Goal: Use online tool/utility: Use online tool/utility

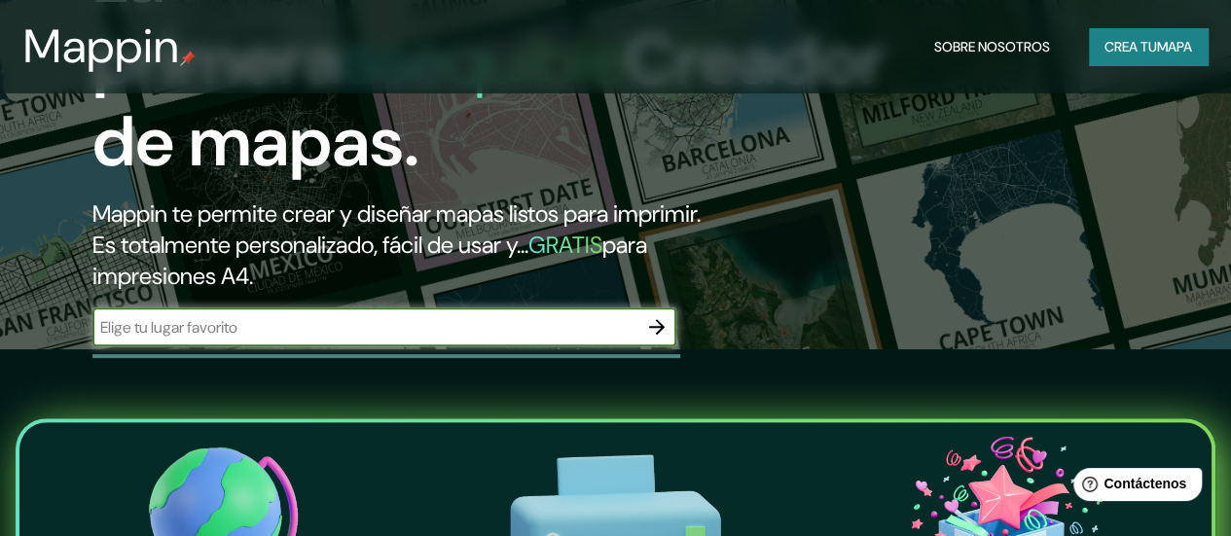
scroll to position [294, 0]
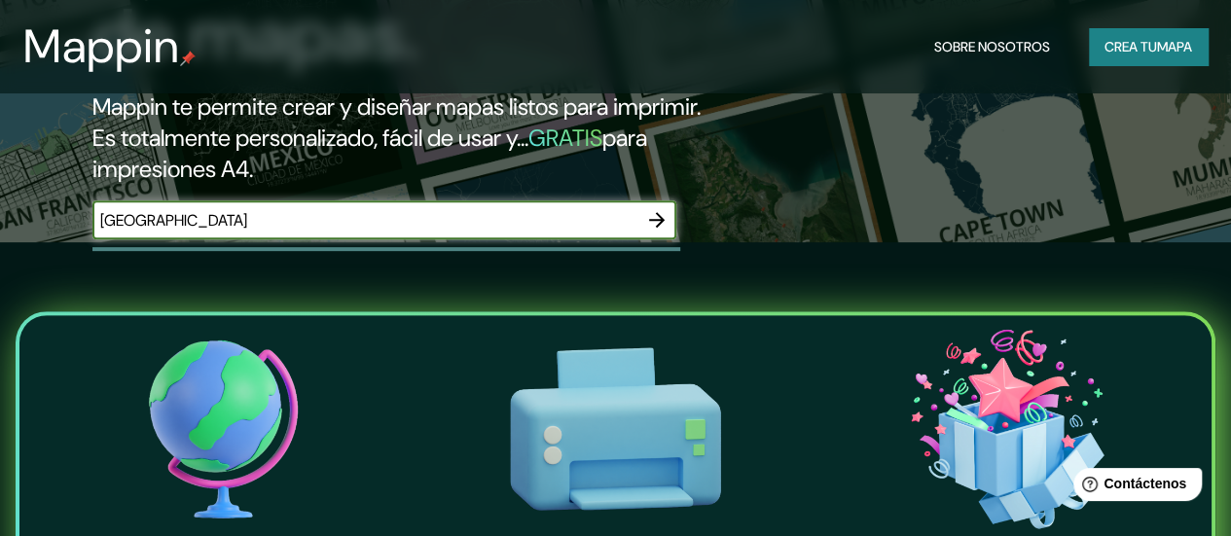
type input "[GEOGRAPHIC_DATA]"
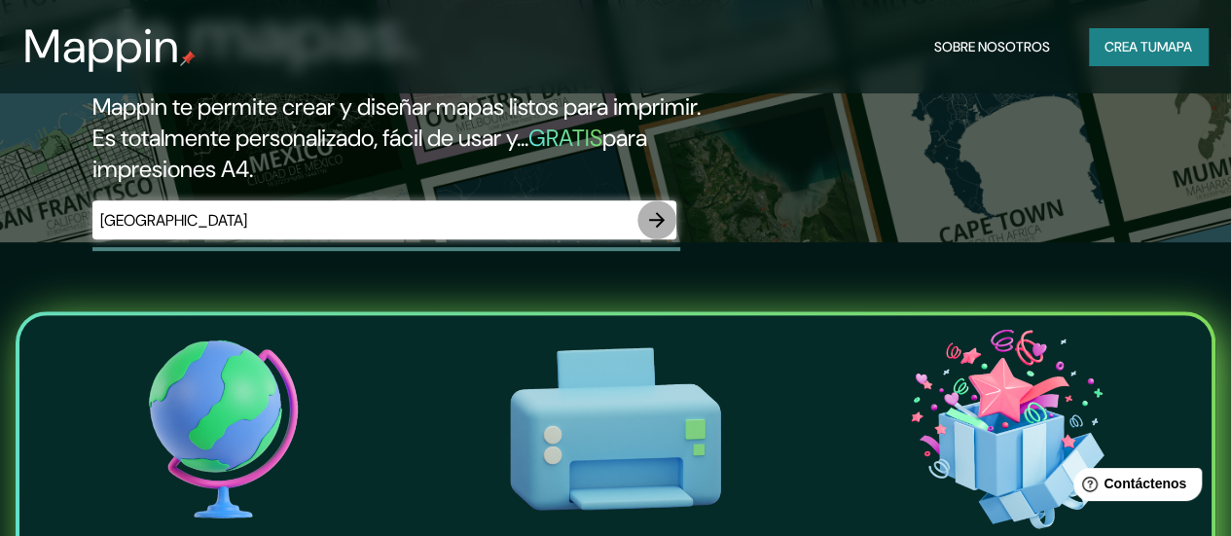
click at [656, 232] on icon "button" at bounding box center [656, 219] width 23 height 23
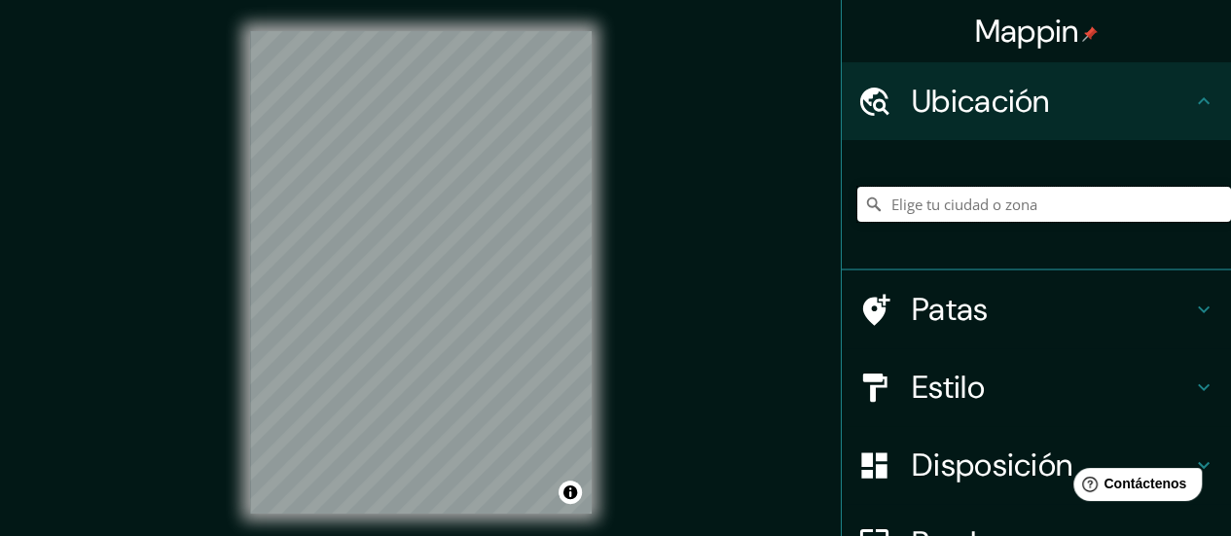
click at [975, 197] on input "Elige tu ciudad o zona" at bounding box center [1044, 204] width 374 height 35
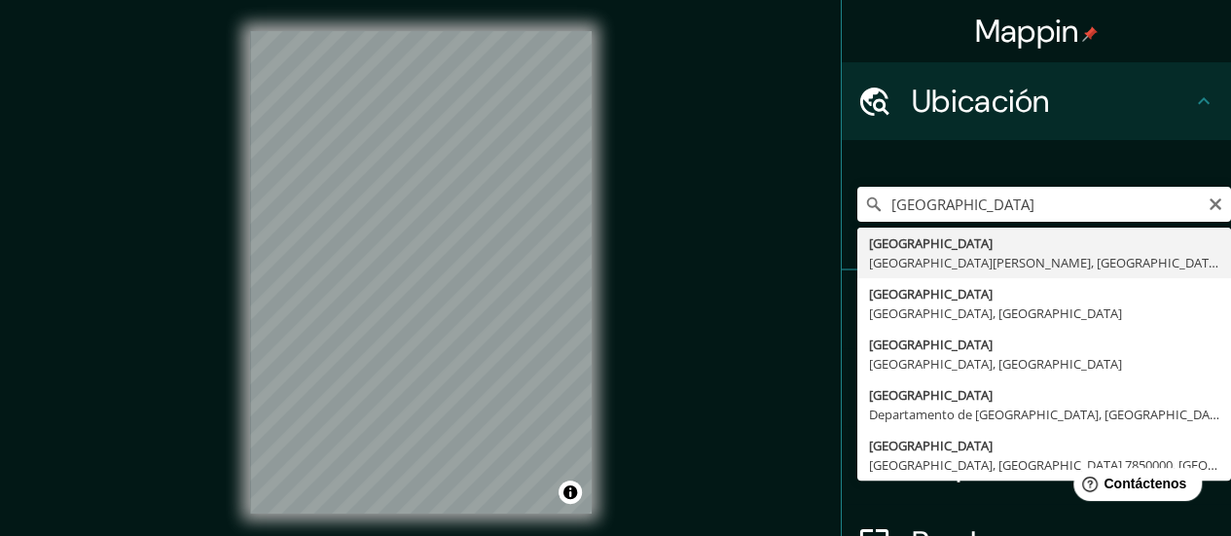
type input "[GEOGRAPHIC_DATA], [GEOGRAPHIC_DATA][PERSON_NAME], [GEOGRAPHIC_DATA]"
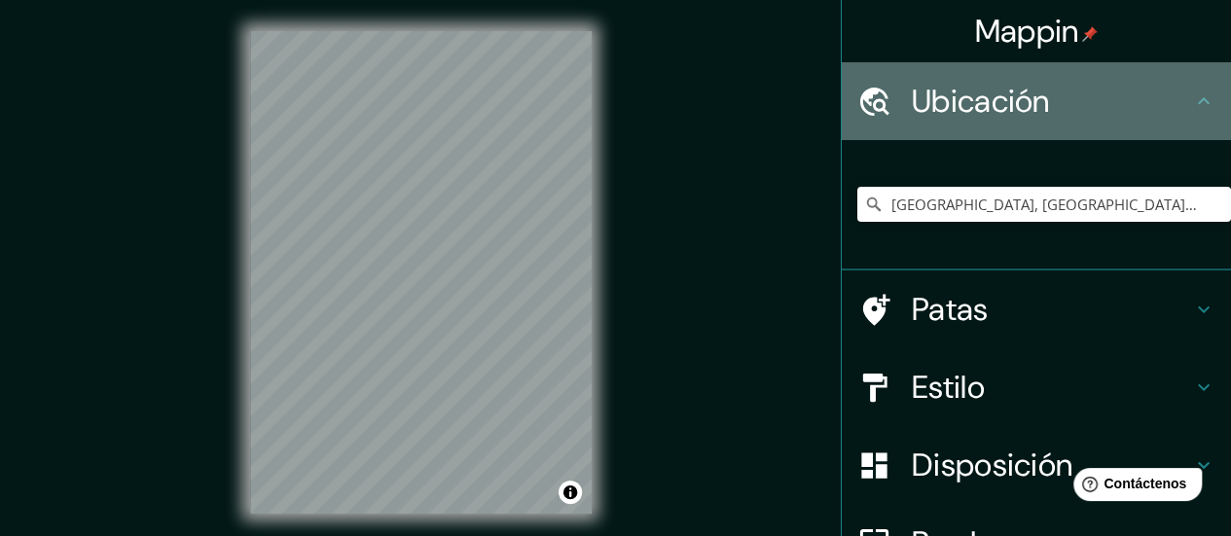
click at [1208, 96] on div "Ubicación" at bounding box center [1036, 101] width 389 height 78
click at [1132, 95] on h4 "Ubicación" at bounding box center [1052, 101] width 280 height 39
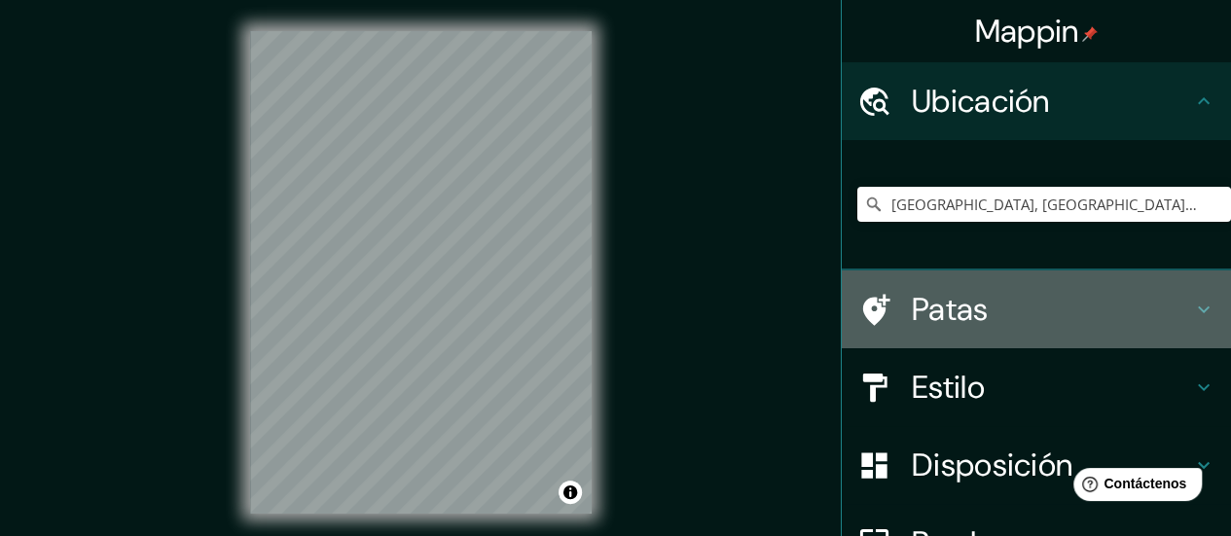
click at [1116, 312] on h4 "Patas" at bounding box center [1052, 309] width 280 height 39
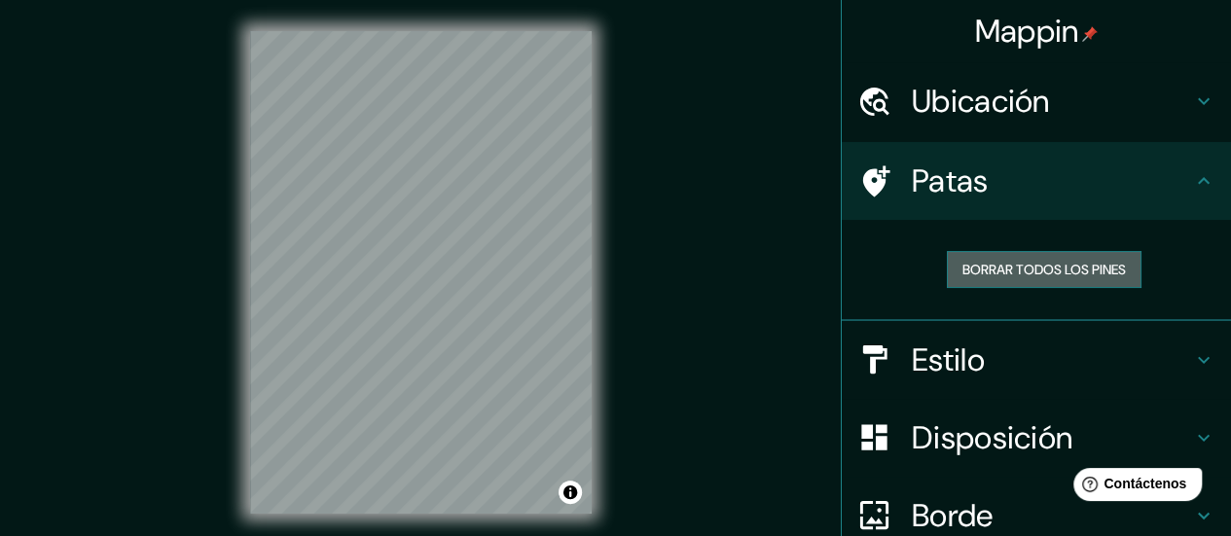
click at [1108, 269] on font "Borrar todos los pines" at bounding box center [1043, 270] width 163 height 18
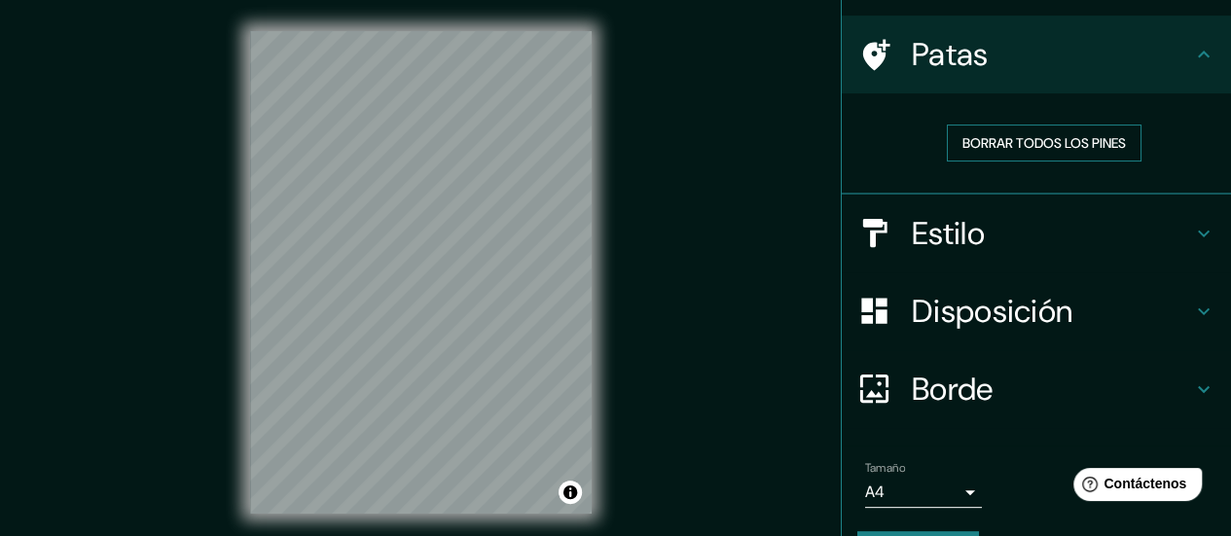
scroll to position [179, 0]
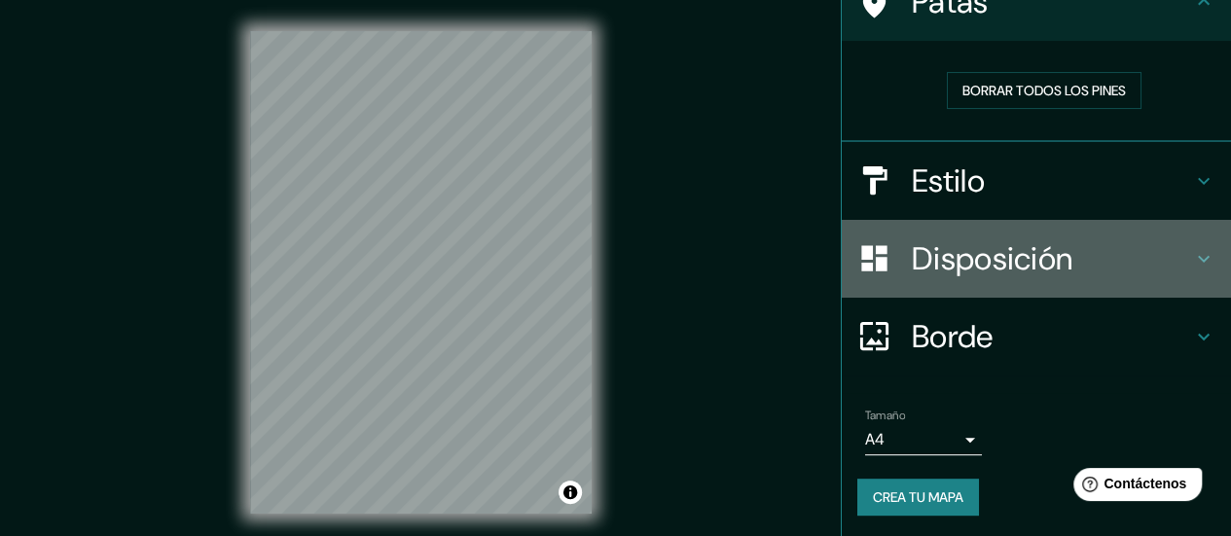
click at [1105, 239] on h4 "Disposición" at bounding box center [1052, 258] width 280 height 39
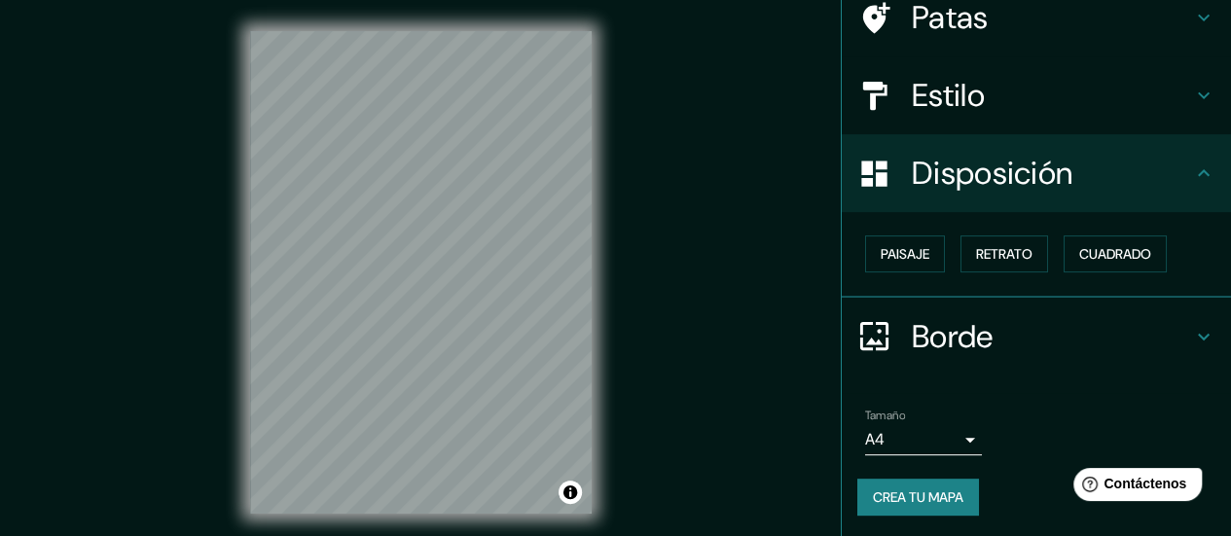
scroll to position [0, 0]
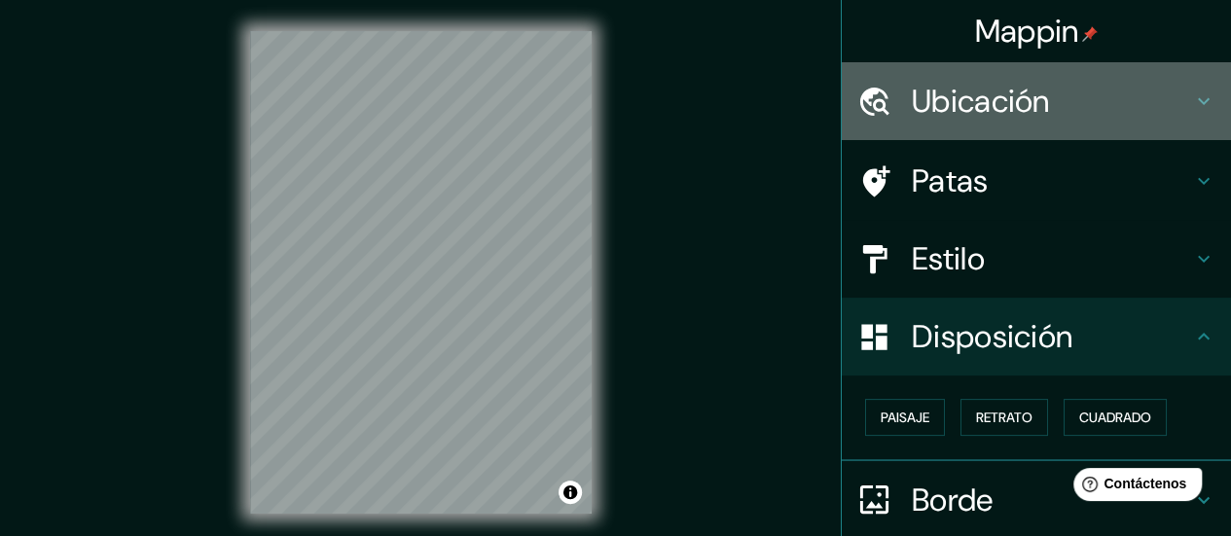
click at [1109, 124] on div "Ubicación" at bounding box center [1036, 101] width 389 height 78
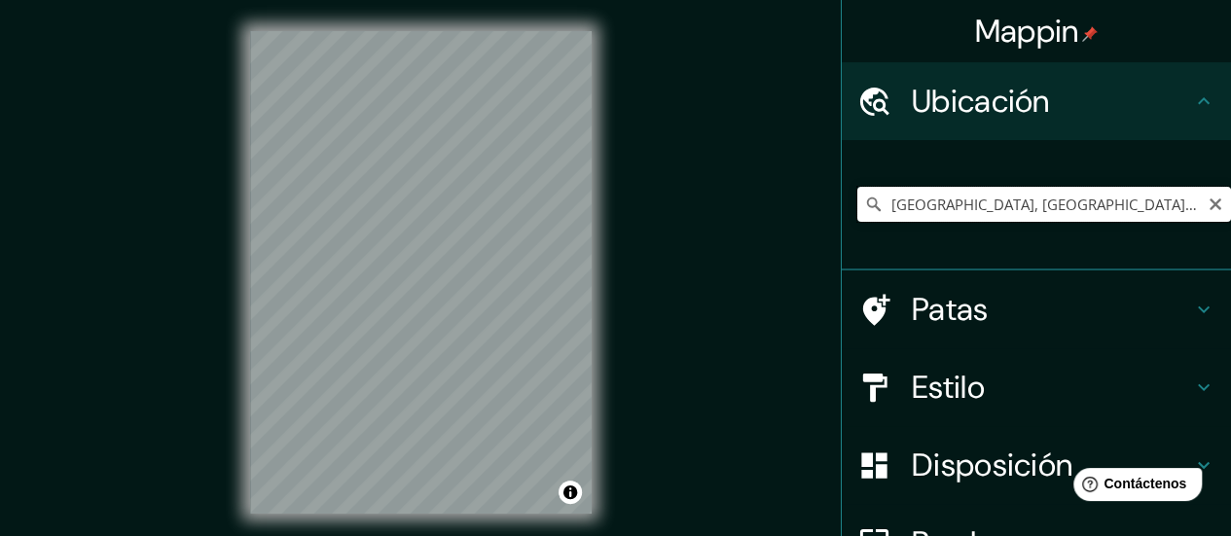
drag, startPoint x: 1176, startPoint y: 199, endPoint x: 780, endPoint y: 217, distance: 395.5
click at [780, 217] on div "Mappin Ubicación [GEOGRAPHIC_DATA], provincia [PERSON_NAME][GEOGRAPHIC_DATA], […" at bounding box center [615, 288] width 1231 height 576
paste input "[GEOGRAPHIC_DATA], [GEOGRAPHIC_DATA][PERSON_NAME], [GEOGRAPHIC_DATA], [GEOGRAPH…"
click at [1010, 196] on input "[GEOGRAPHIC_DATA], [GEOGRAPHIC_DATA], [GEOGRAPHIC_DATA]" at bounding box center [1044, 204] width 374 height 35
type input "[GEOGRAPHIC_DATA], [GEOGRAPHIC_DATA], [GEOGRAPHIC_DATA]"
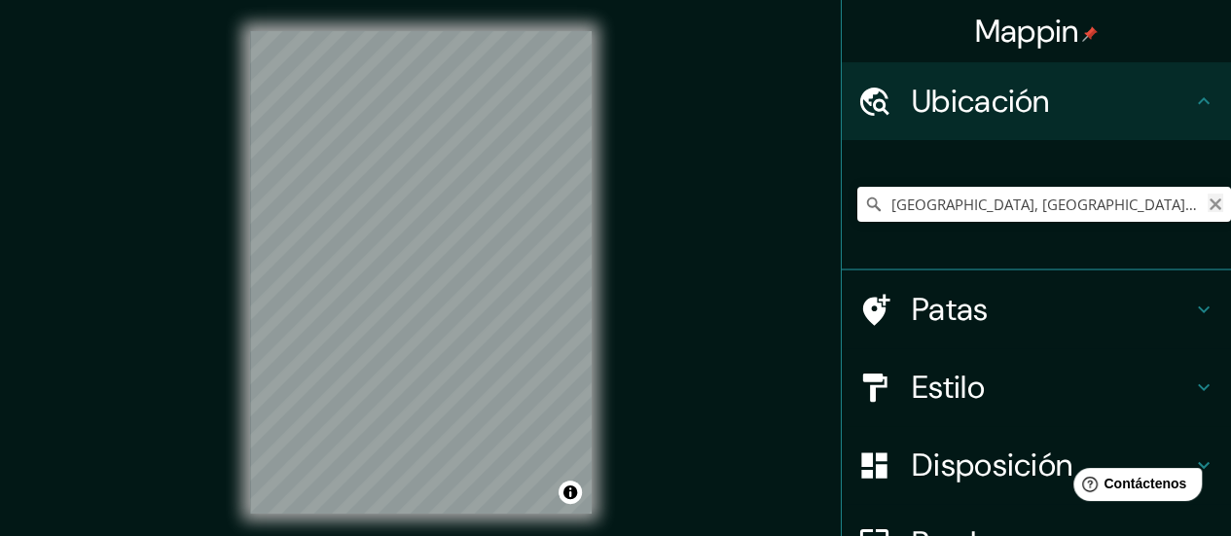
click at [1210, 201] on icon "Claro" at bounding box center [1216, 205] width 12 height 12
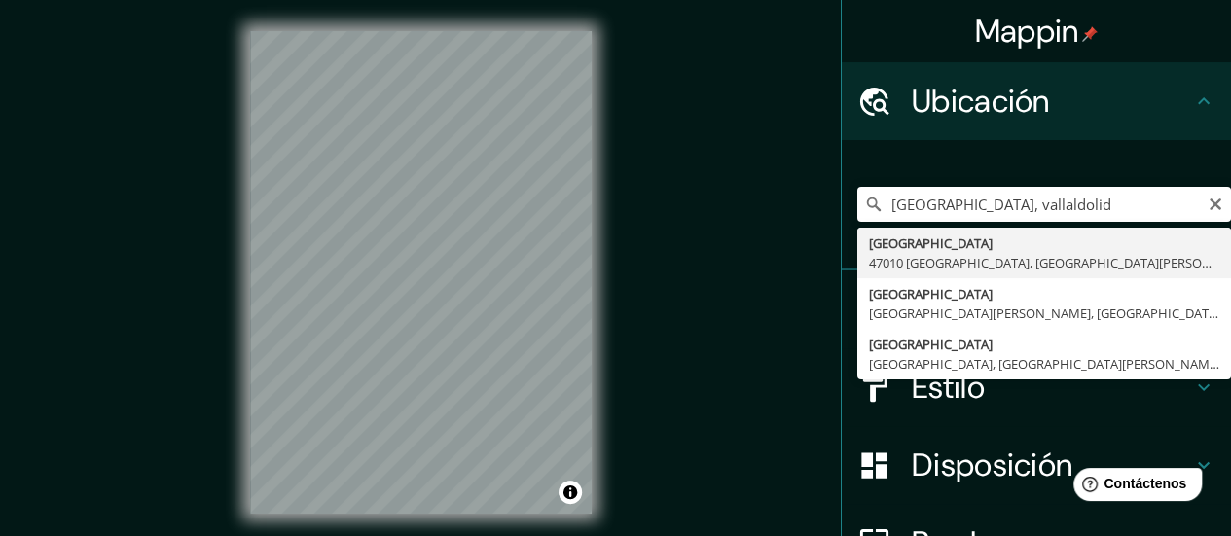
type input "[GEOGRAPHIC_DATA] [GEOGRAPHIC_DATA], [GEOGRAPHIC_DATA][PERSON_NAME], [GEOGRAPHI…"
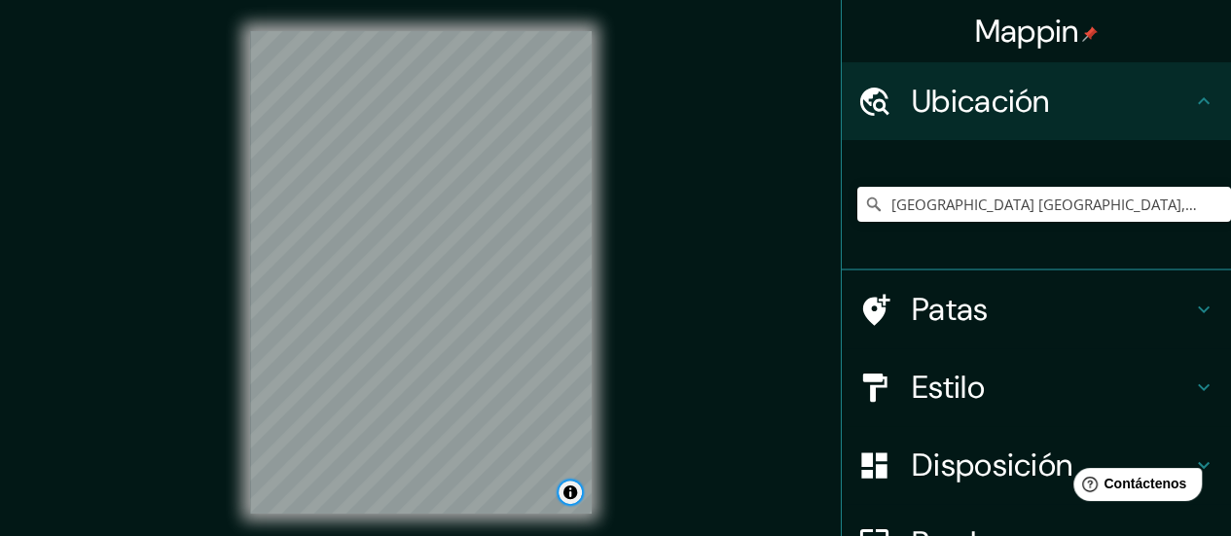
click at [571, 495] on button "Activar o desactivar atribución" at bounding box center [570, 492] width 23 height 23
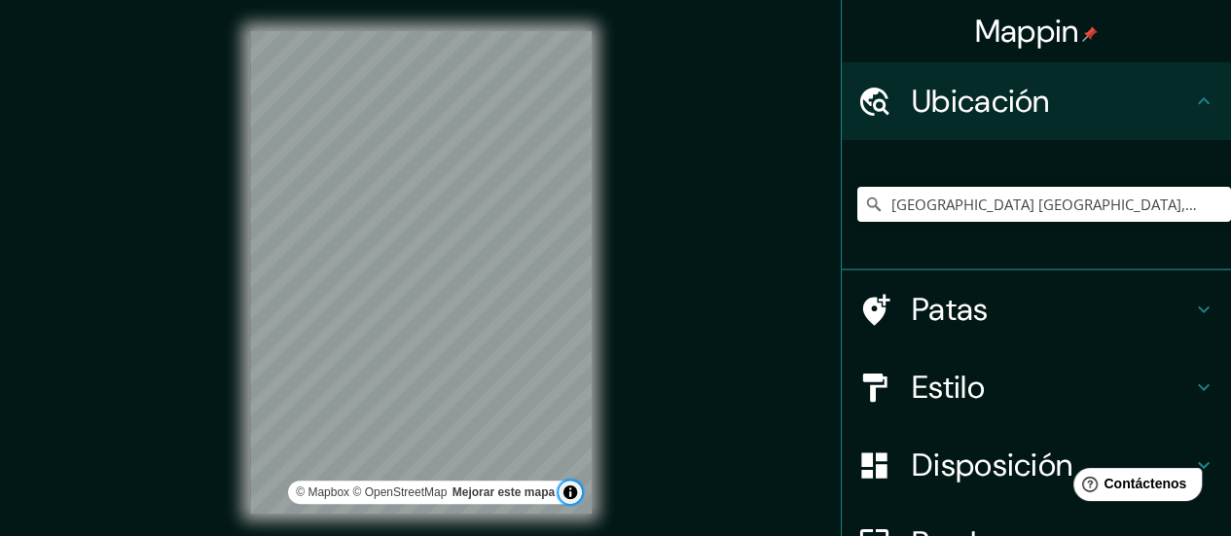
click at [571, 495] on button "Activar o desactivar atribución" at bounding box center [570, 492] width 23 height 23
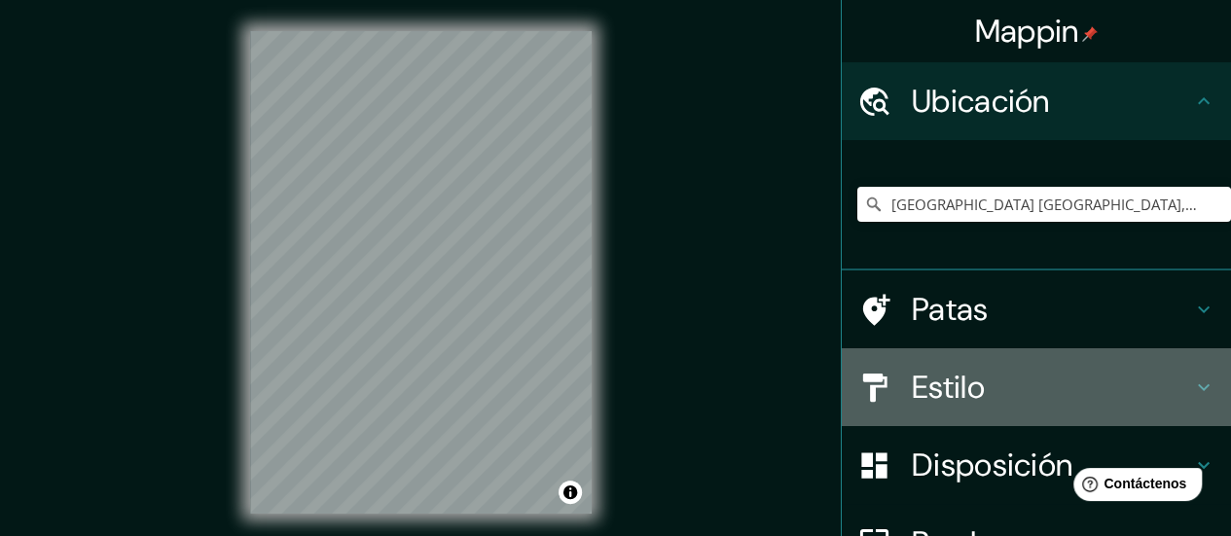
click at [956, 417] on div "Estilo" at bounding box center [1036, 387] width 389 height 78
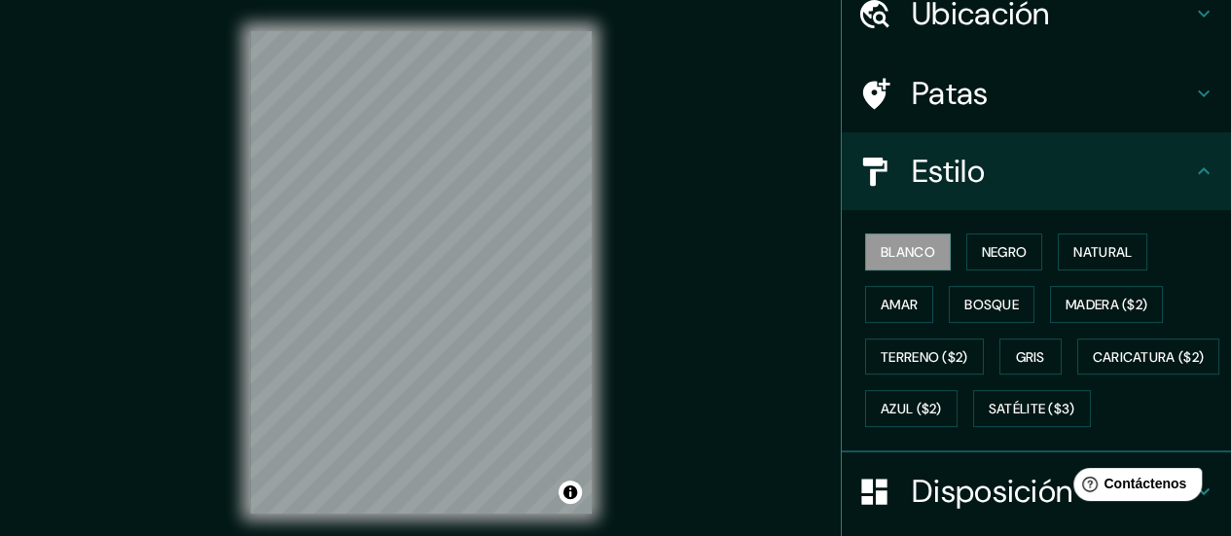
scroll to position [91, 0]
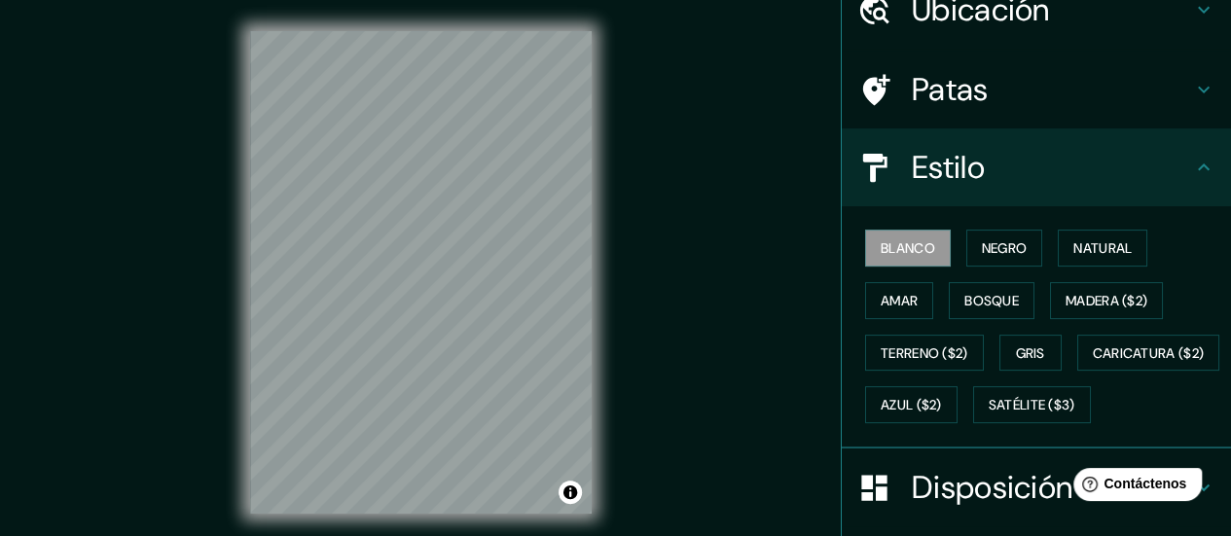
click at [997, 266] on div "Blanco Negro Natural [PERSON_NAME] ($2) Terreno ($2) Gris Caricatura ($2) Azul …" at bounding box center [1044, 326] width 374 height 209
click at [1010, 241] on font "Negro" at bounding box center [1005, 248] width 46 height 18
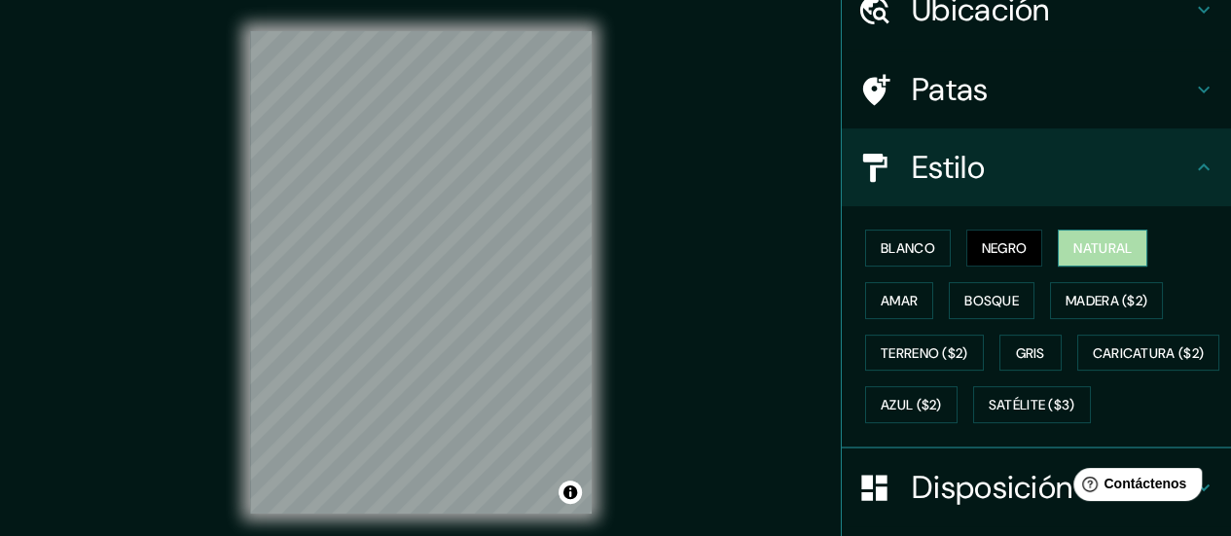
click at [1105, 251] on font "Natural" at bounding box center [1102, 248] width 58 height 18
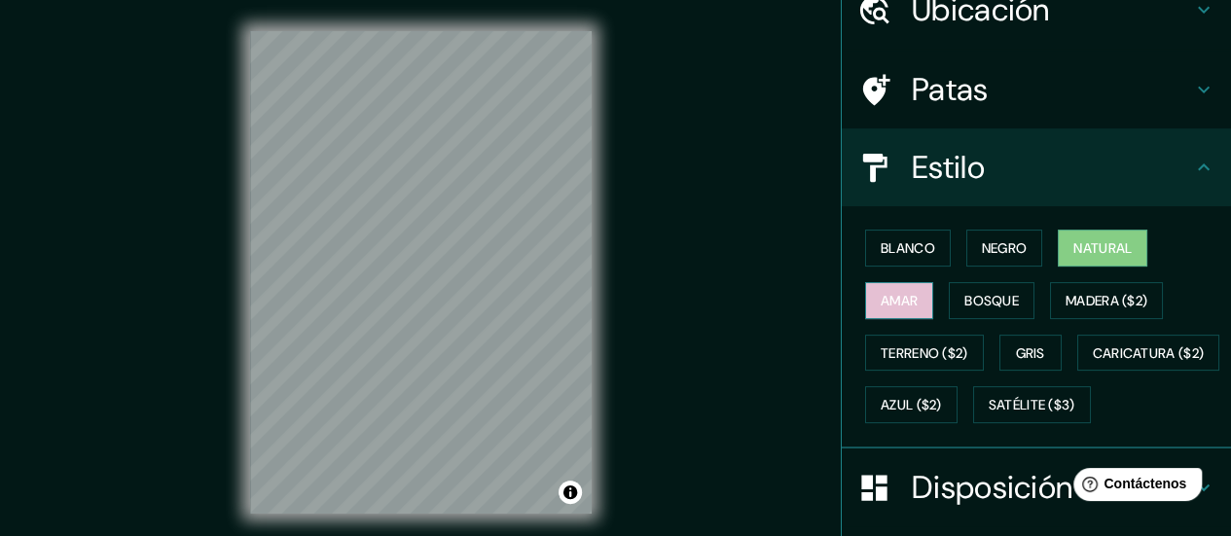
click at [891, 292] on font "Amar" at bounding box center [899, 301] width 37 height 18
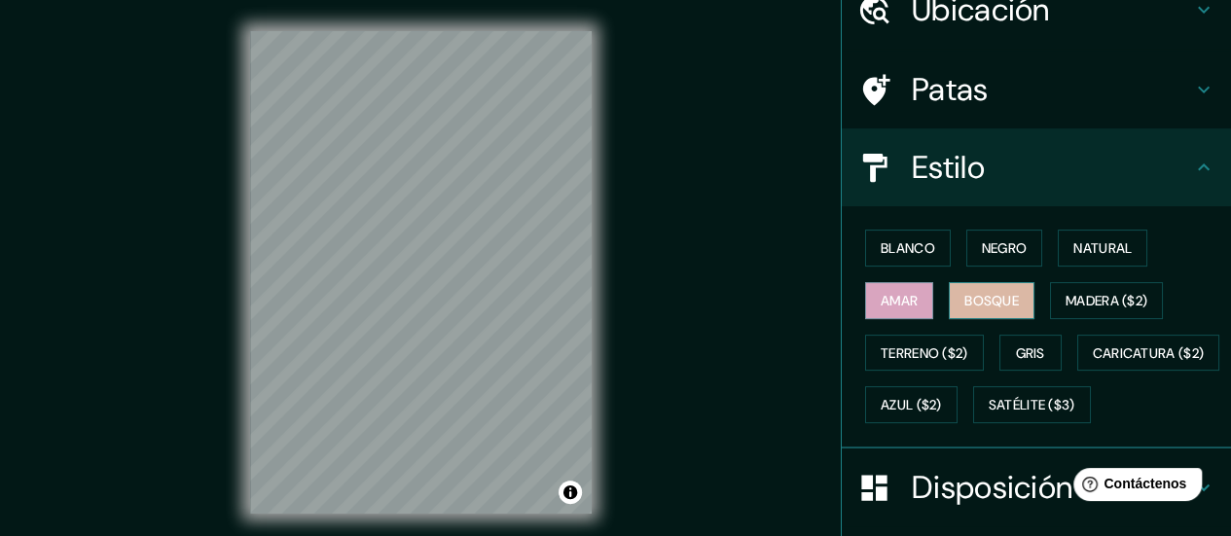
click at [981, 299] on font "Bosque" at bounding box center [991, 301] width 54 height 18
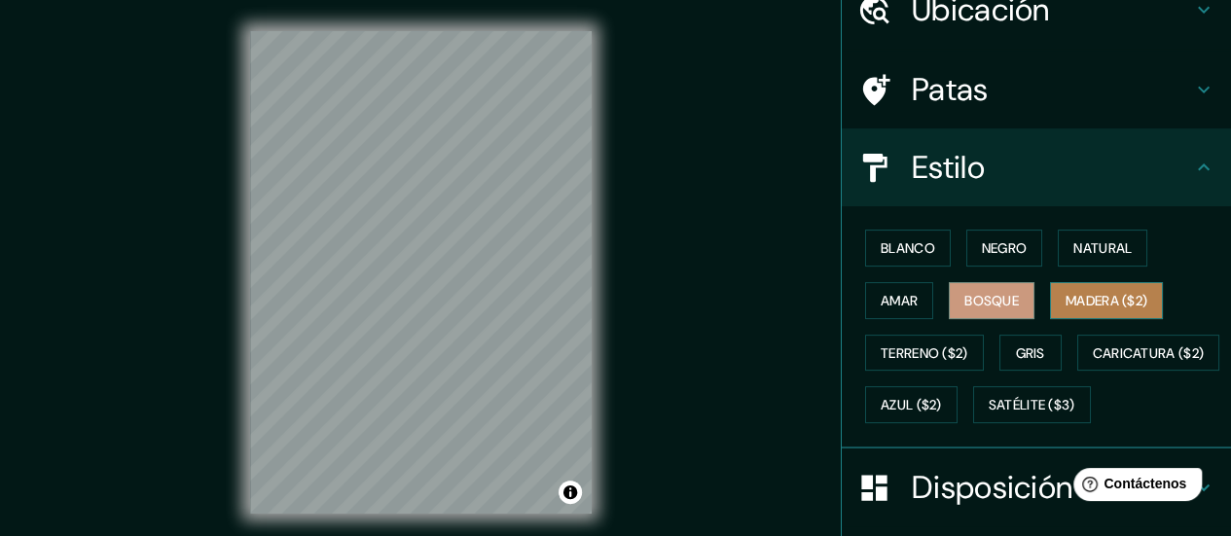
click at [1090, 297] on font "Madera ($2)" at bounding box center [1107, 301] width 82 height 18
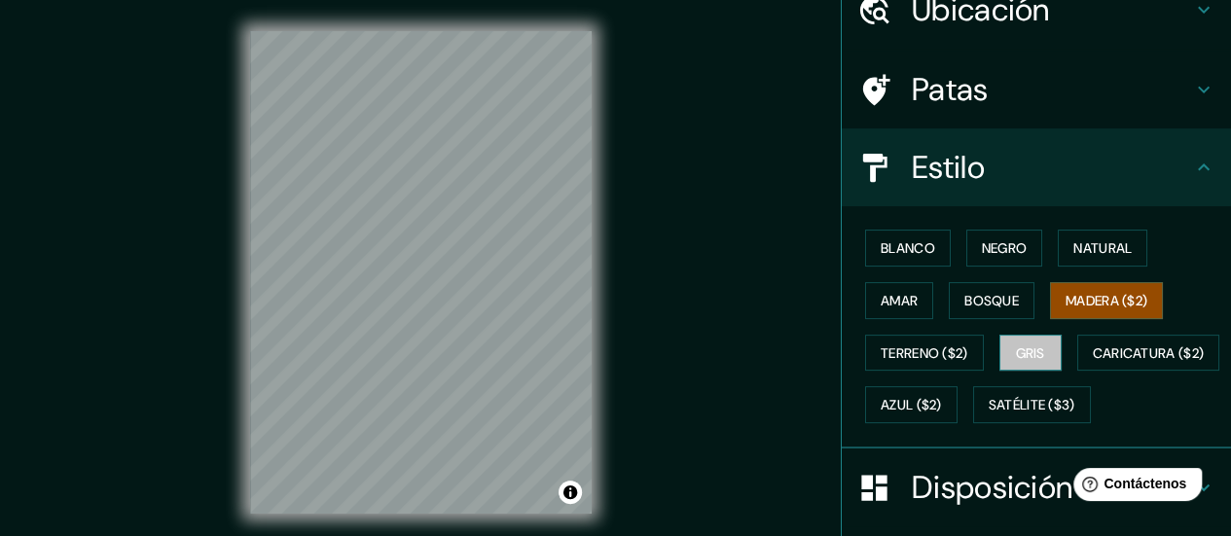
click at [1026, 341] on font "Gris" at bounding box center [1030, 353] width 29 height 25
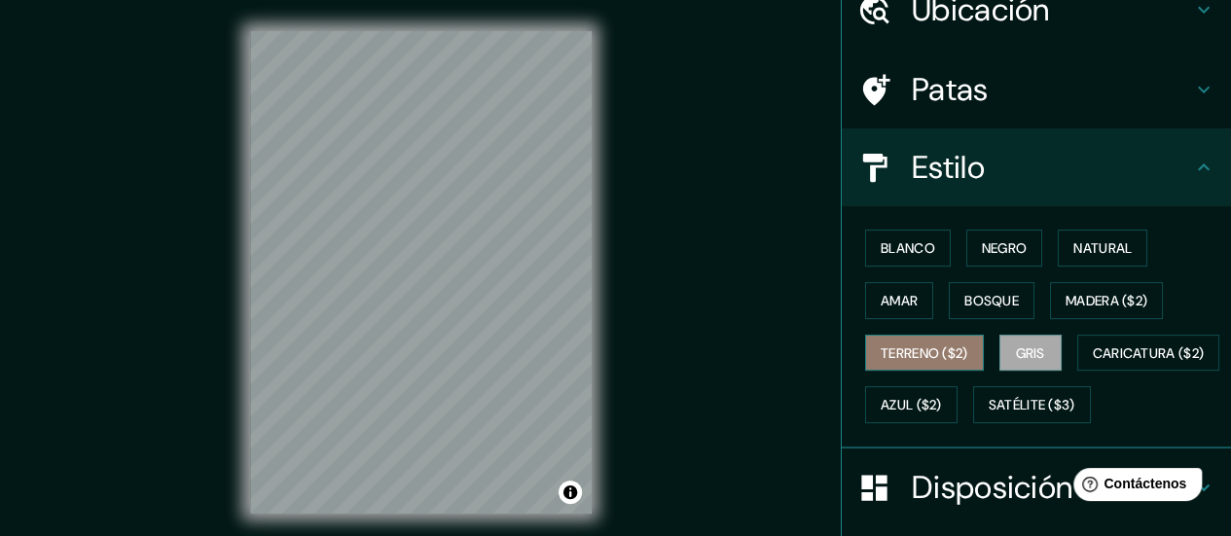
click at [901, 351] on font "Terreno ($2)" at bounding box center [925, 353] width 88 height 18
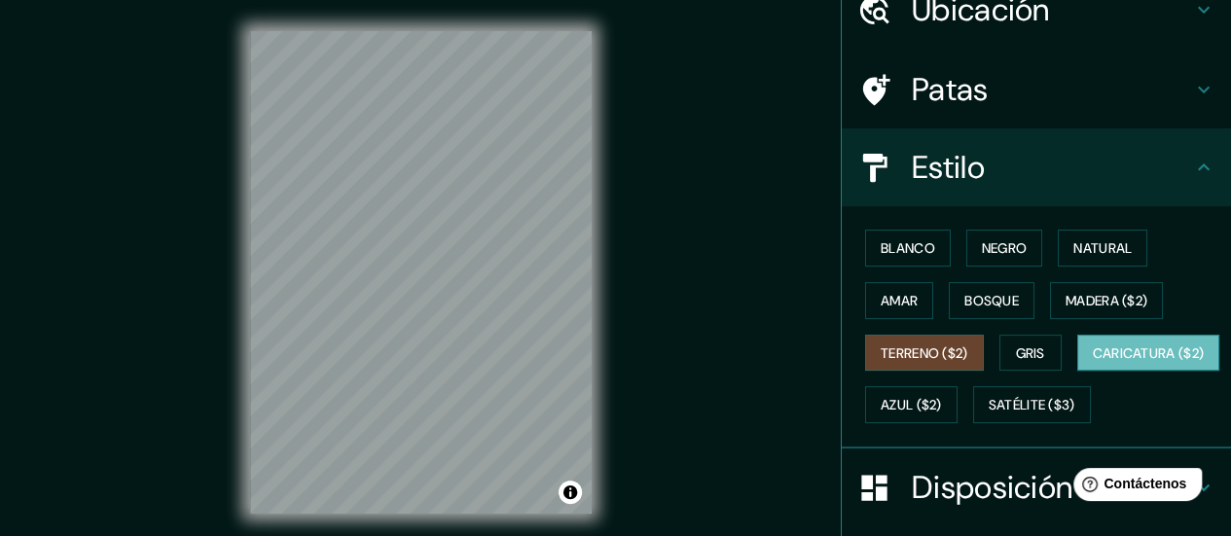
click at [1093, 366] on font "Caricatura ($2)" at bounding box center [1149, 353] width 112 height 25
click at [1020, 321] on div "Blanco Negro Natural [PERSON_NAME] ($2) Terreno ($2) Gris Caricatura ($2) Azul …" at bounding box center [1044, 326] width 374 height 209
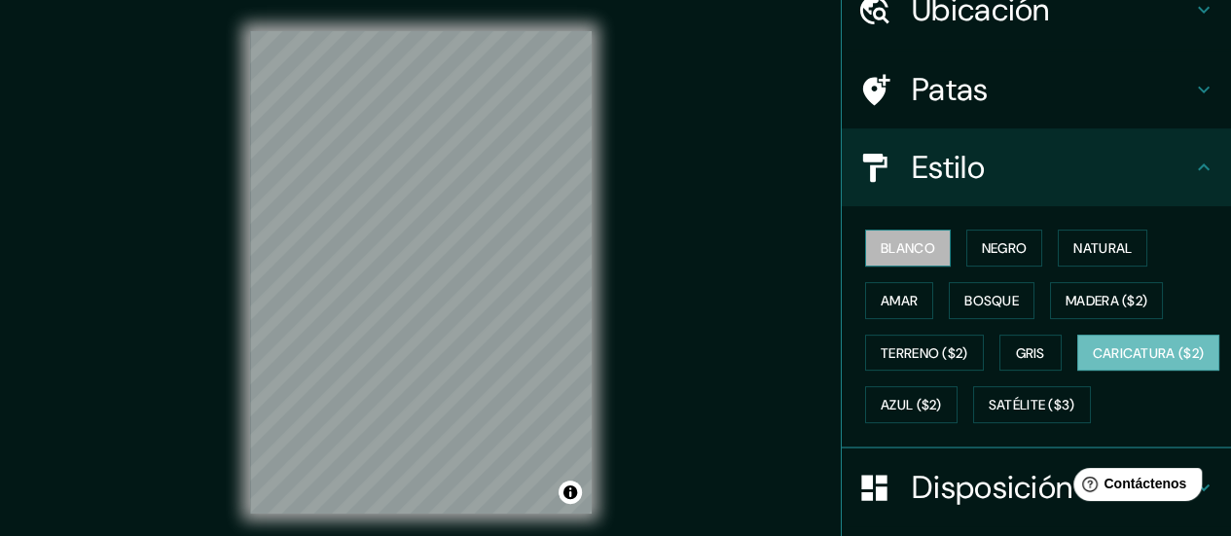
click at [911, 256] on font "Blanco" at bounding box center [908, 248] width 54 height 18
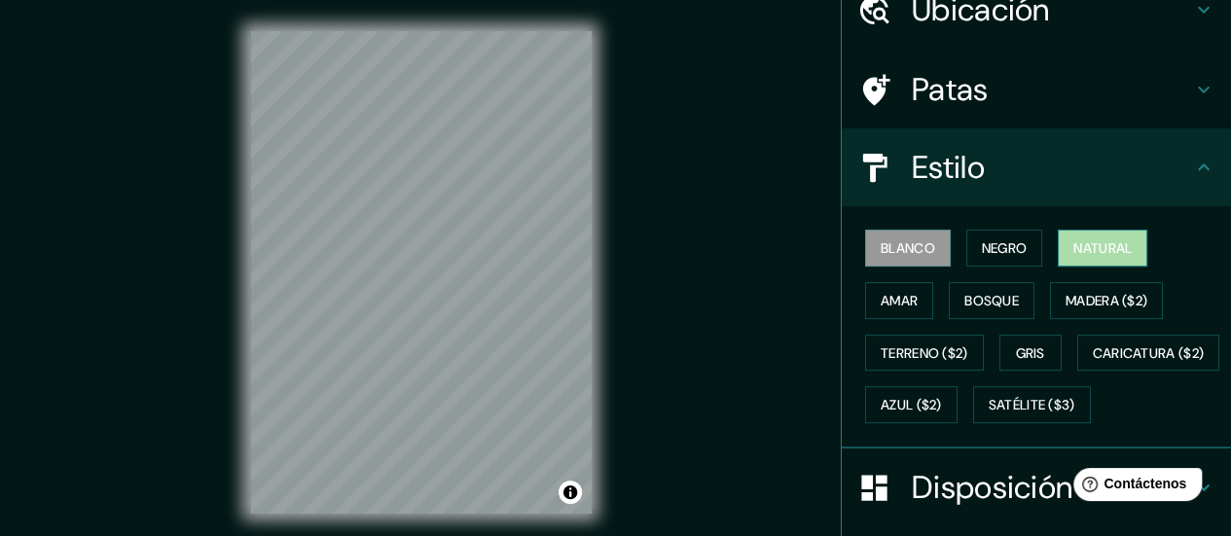
click at [1083, 244] on font "Natural" at bounding box center [1102, 248] width 58 height 18
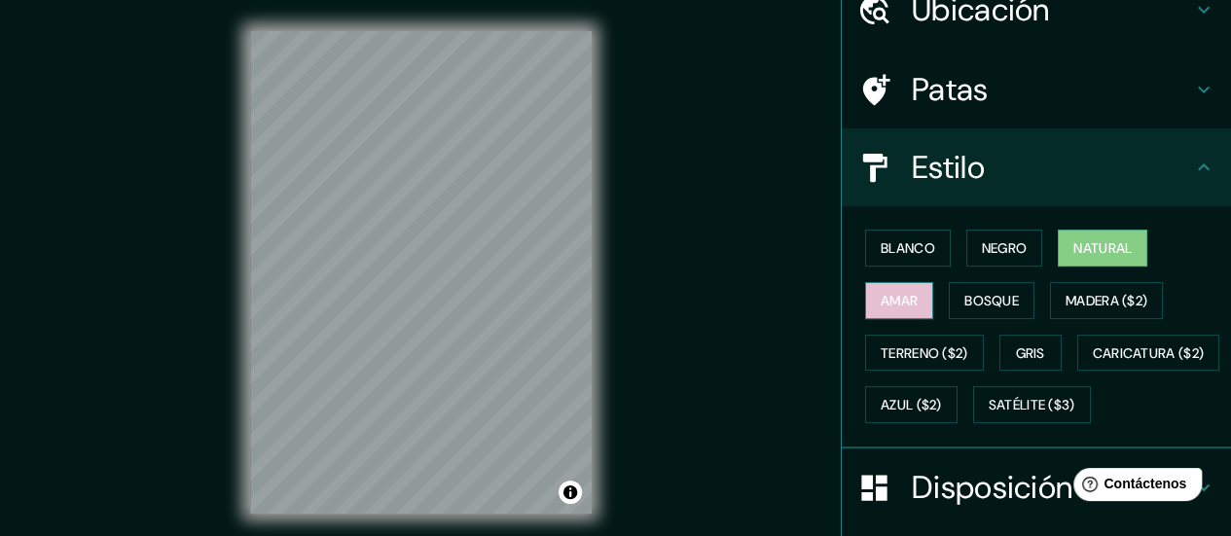
click at [910, 290] on button "Amar" at bounding box center [899, 300] width 68 height 37
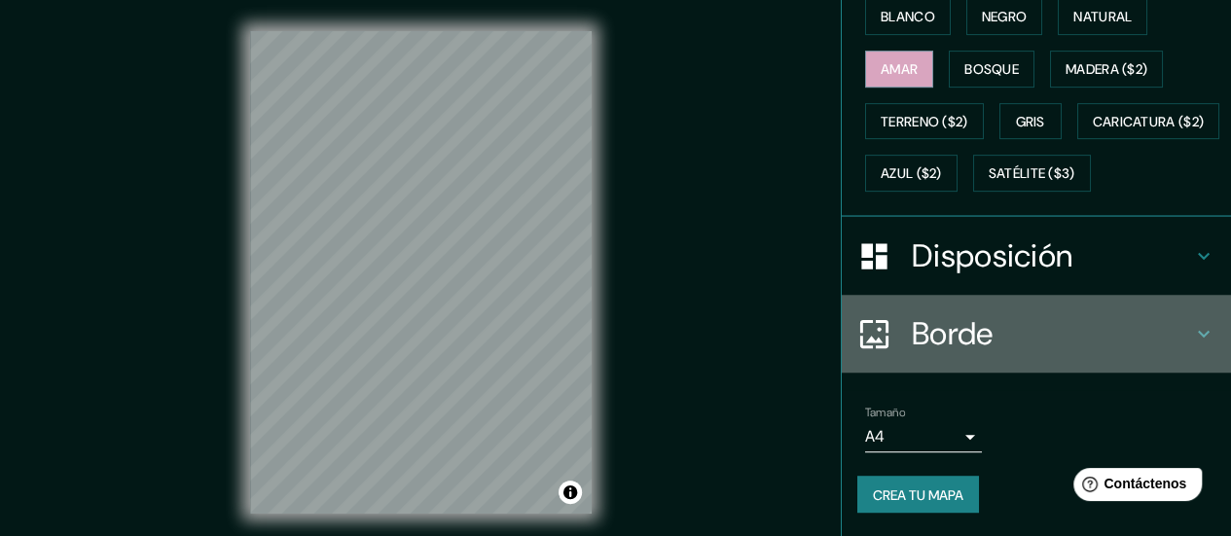
click at [941, 305] on div "Borde" at bounding box center [1036, 334] width 389 height 78
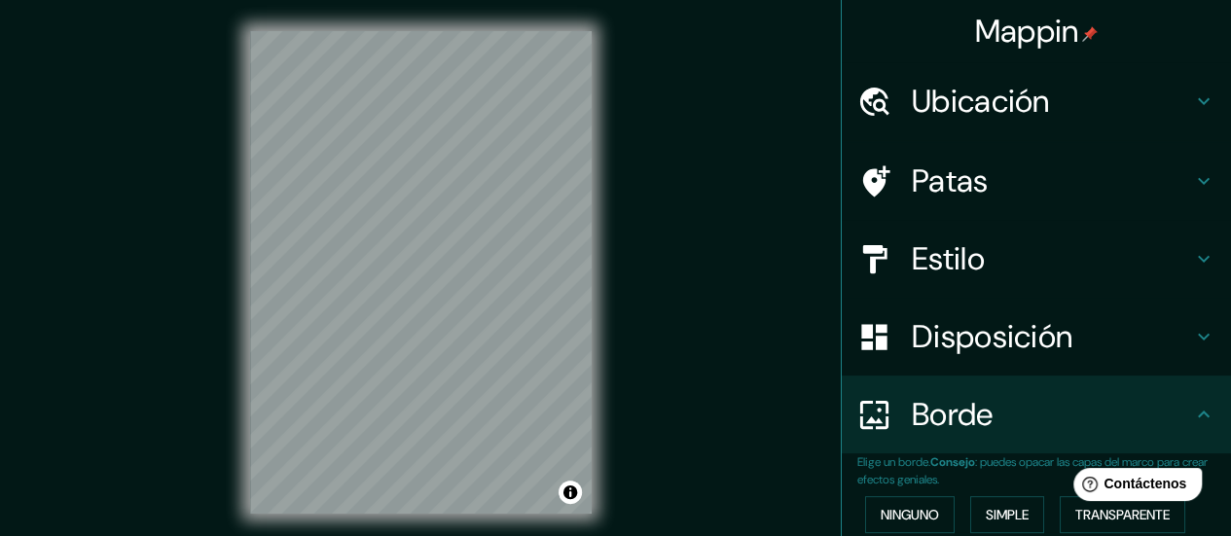
scroll to position [26, 0]
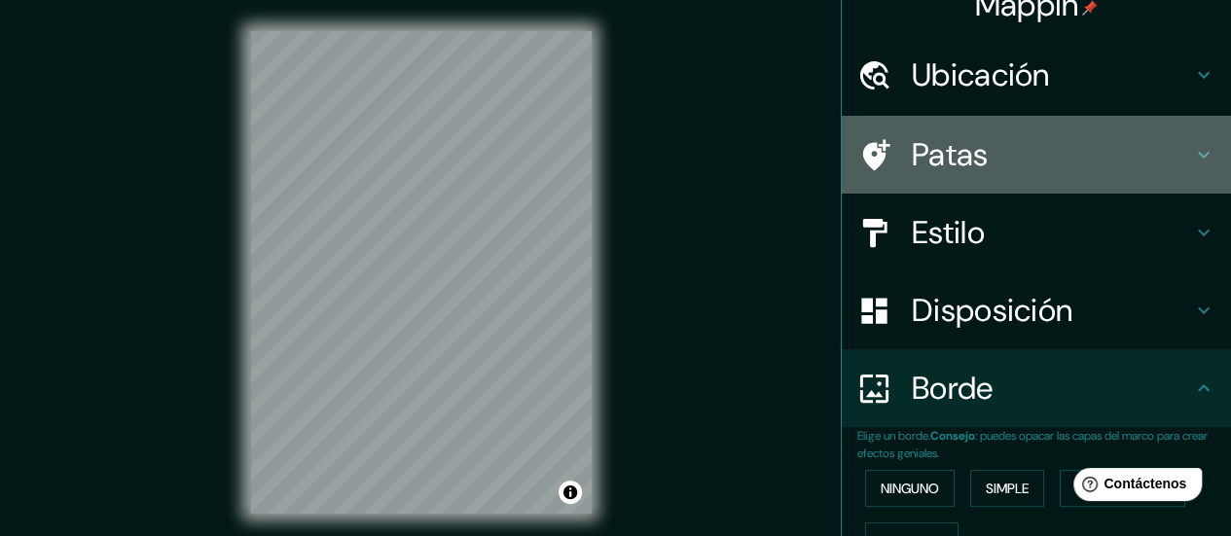
click at [987, 166] on h4 "Patas" at bounding box center [1052, 154] width 280 height 39
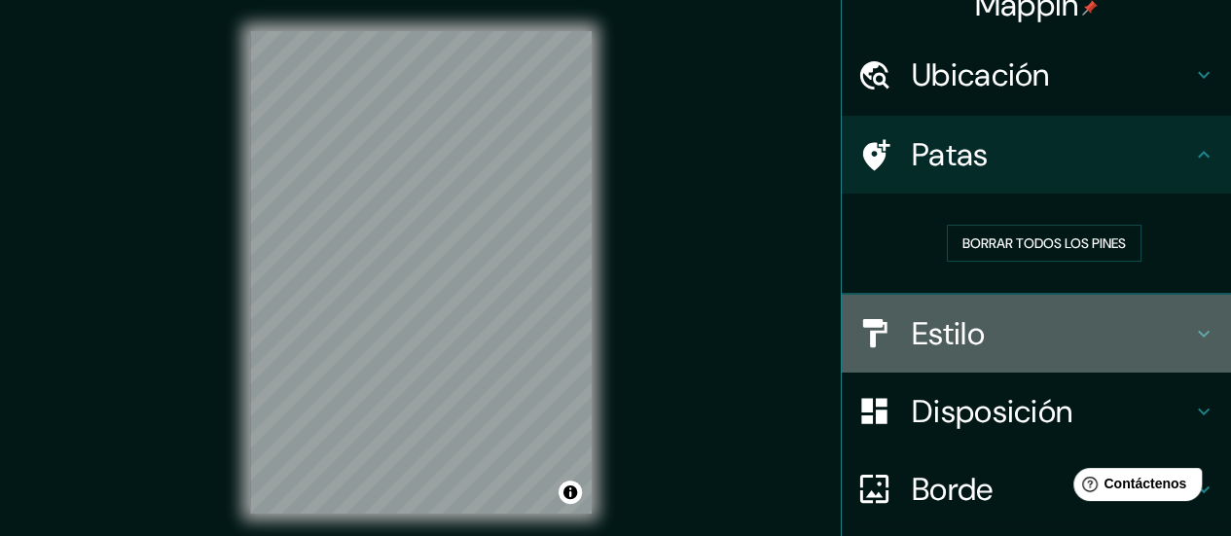
click at [960, 320] on font "Estilo" at bounding box center [948, 333] width 73 height 41
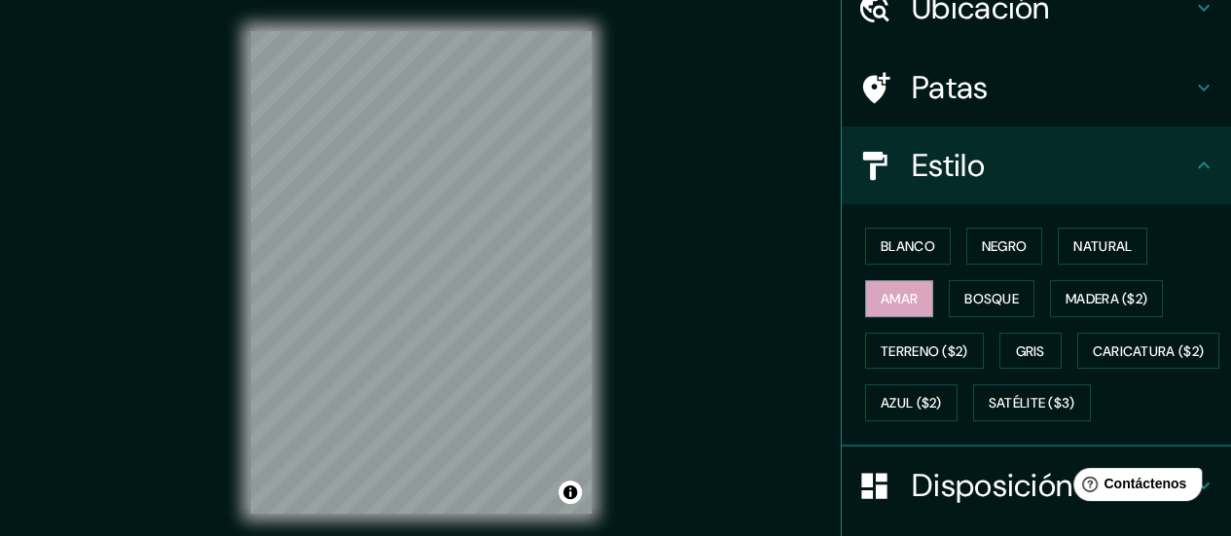
scroll to position [94, 0]
click at [973, 285] on font "Bosque" at bounding box center [991, 297] width 54 height 25
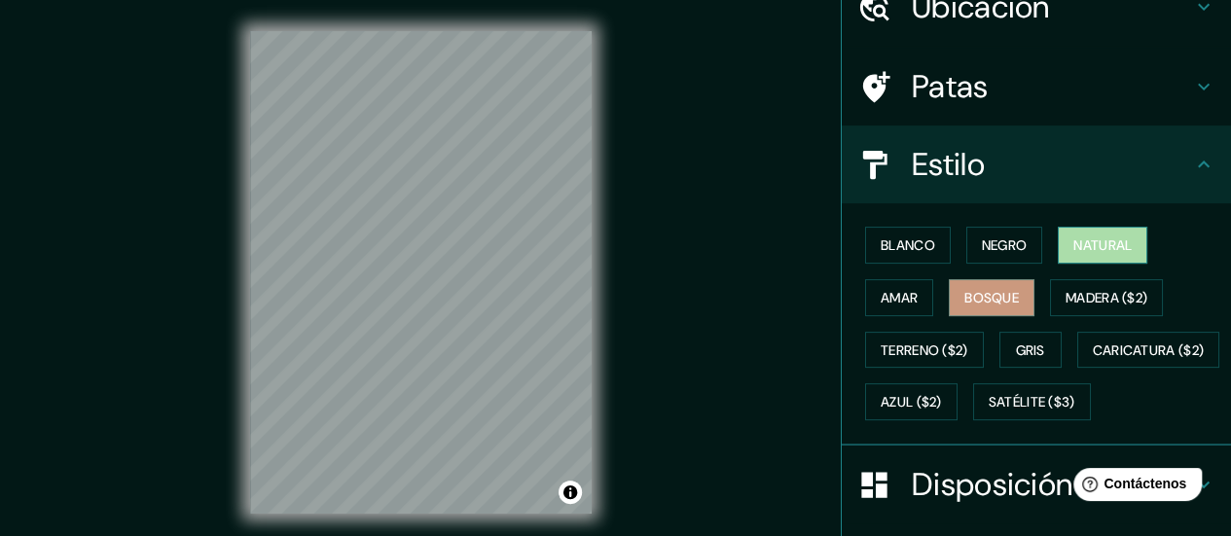
click at [1085, 240] on font "Natural" at bounding box center [1102, 245] width 58 height 18
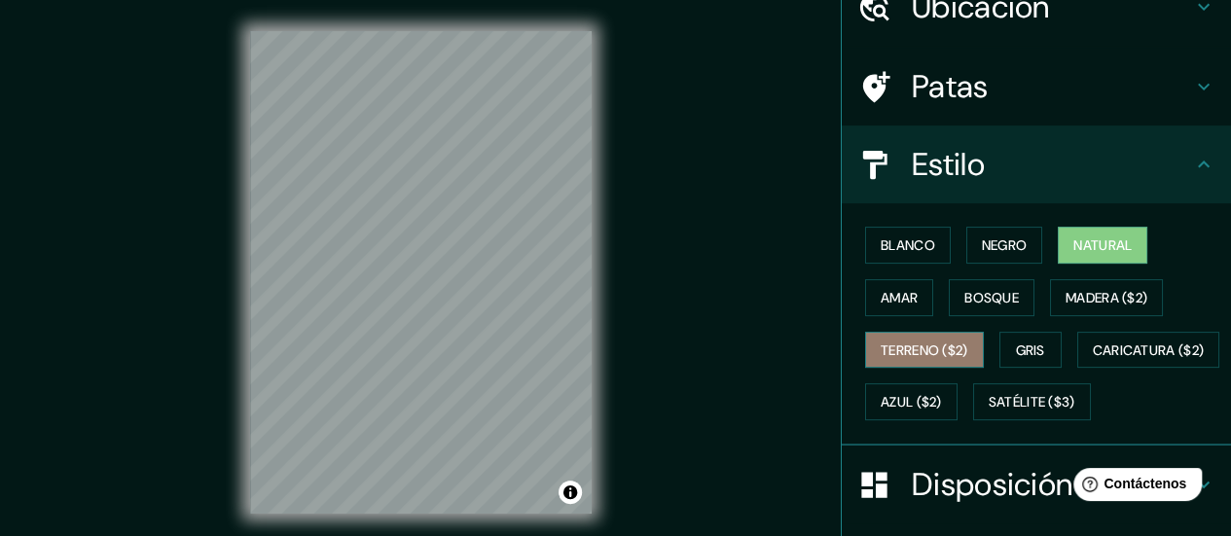
click at [924, 346] on font "Terreno ($2)" at bounding box center [925, 351] width 88 height 18
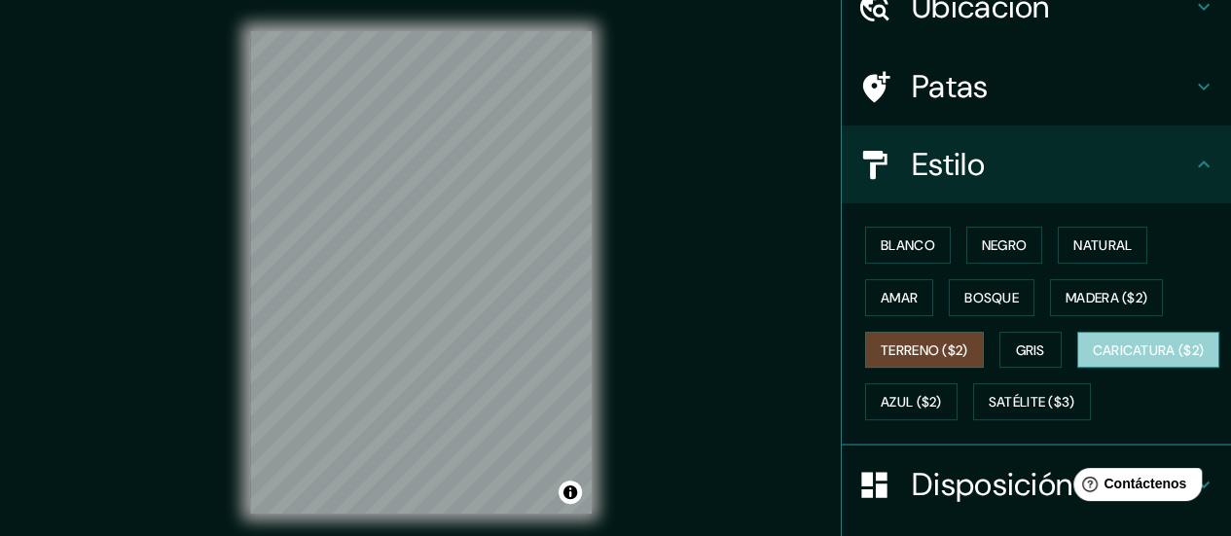
click at [1093, 359] on font "Caricatura ($2)" at bounding box center [1149, 351] width 112 height 18
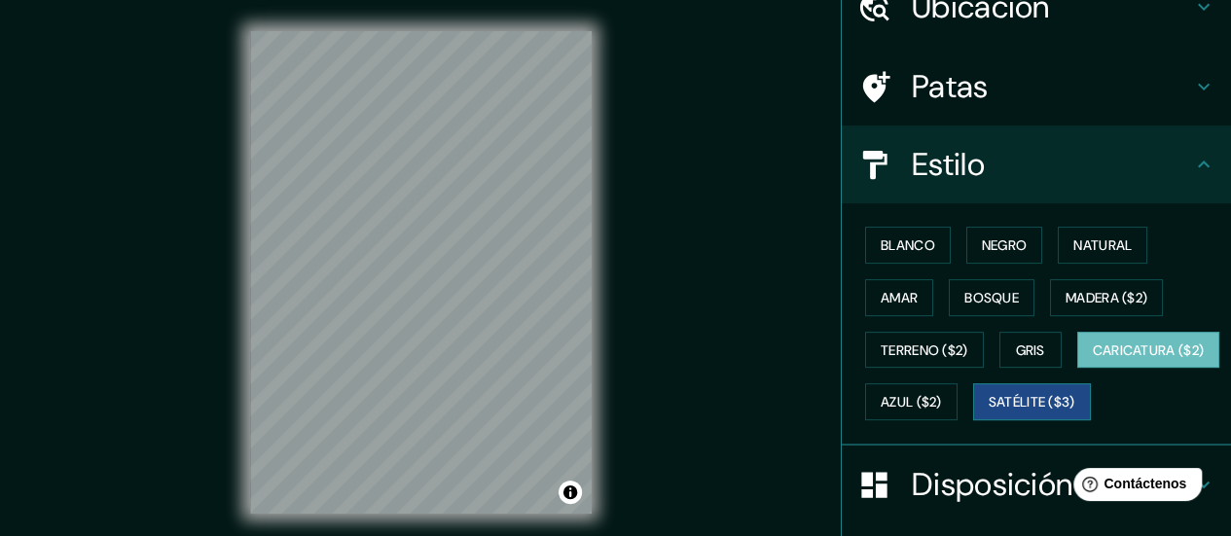
click at [989, 415] on font "Satélite ($3)" at bounding box center [1032, 401] width 87 height 25
